Goal: Task Accomplishment & Management: Use online tool/utility

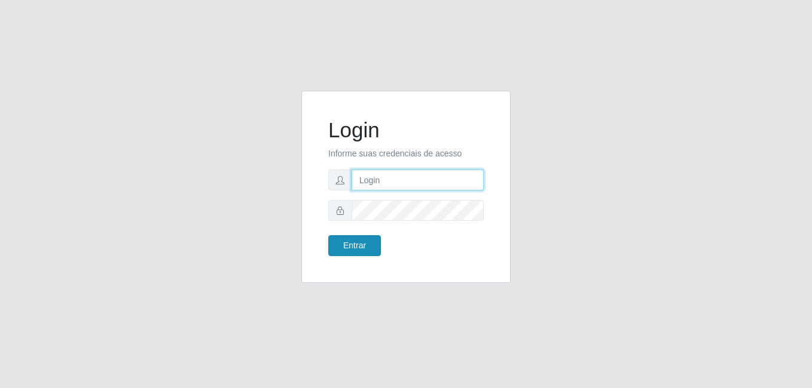
type input "Yohanna@bessa"
click at [355, 251] on button "Entrar" at bounding box center [354, 245] width 53 height 21
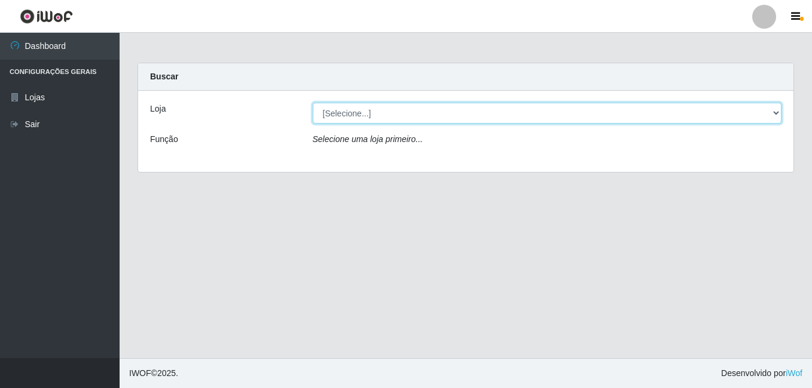
click at [413, 117] on select "[Selecione...] Bemais Supermercados - B9 Bessa" at bounding box center [547, 113] width 469 height 21
select select "410"
click at [313, 103] on select "[Selecione...] Bemais Supermercados - B9 Bessa" at bounding box center [547, 113] width 469 height 21
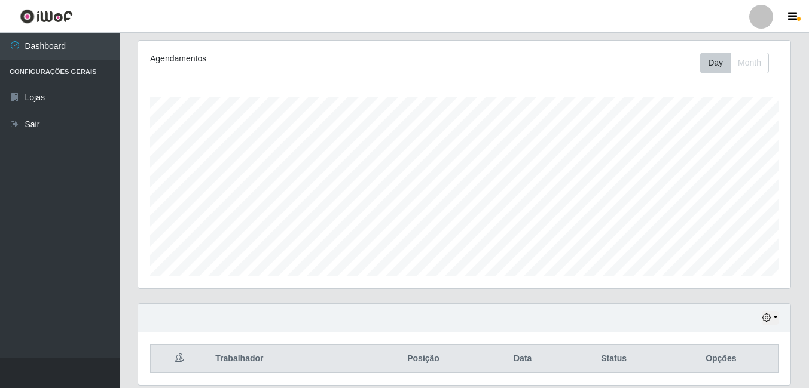
scroll to position [192, 0]
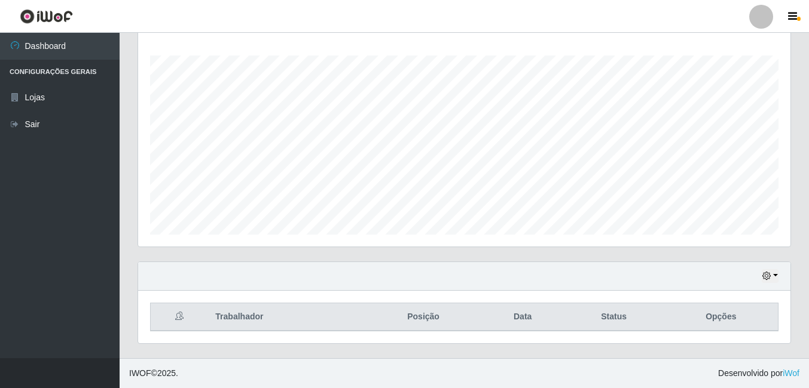
click at [772, 284] on div "Hoje 1 dia 3 dias 1 Semana Não encerrados" at bounding box center [464, 276] width 652 height 29
click at [772, 279] on button "button" at bounding box center [769, 277] width 17 height 14
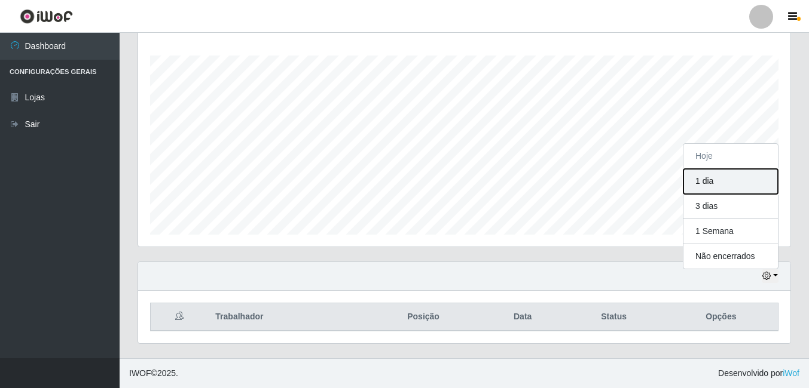
click at [739, 189] on button "1 dia" at bounding box center [730, 181] width 94 height 25
